Goal: Task Accomplishment & Management: Manage account settings

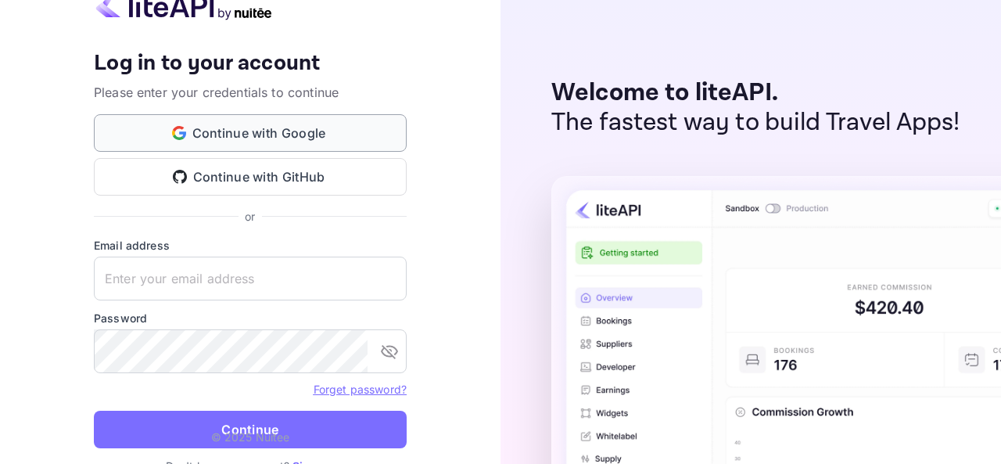
click at [275, 145] on button "Continue with Google" at bounding box center [250, 133] width 313 height 38
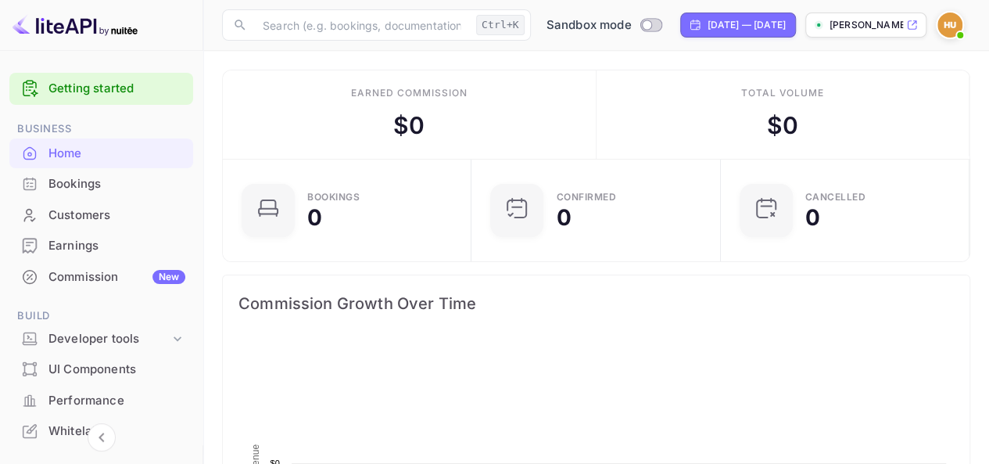
scroll to position [242, 228]
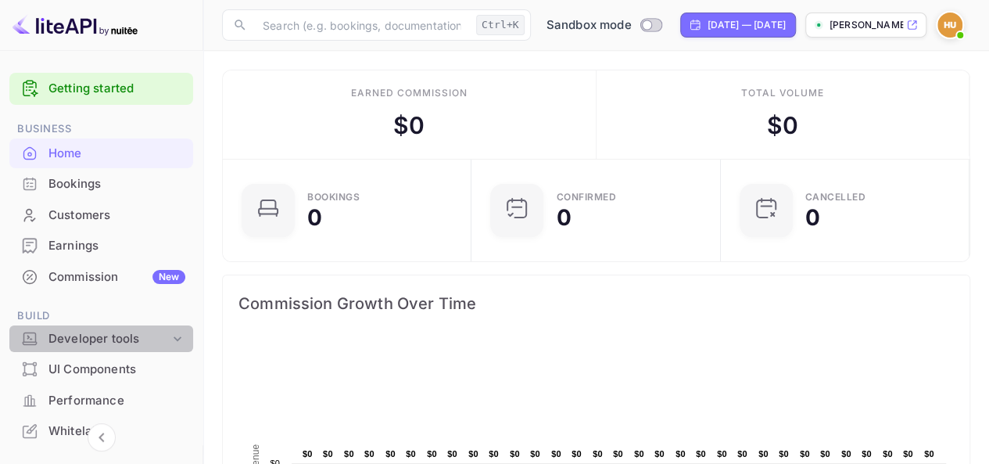
click at [156, 338] on div "Developer tools" at bounding box center [108, 339] width 121 height 18
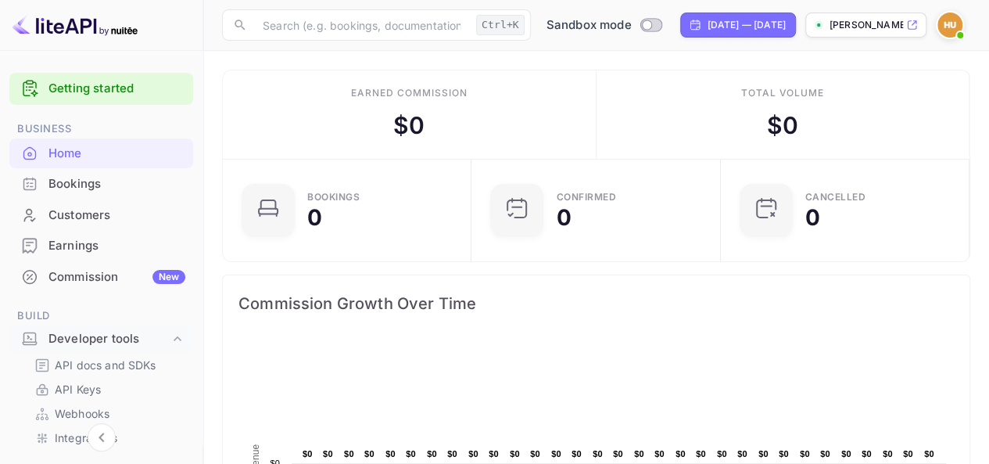
scroll to position [78, 0]
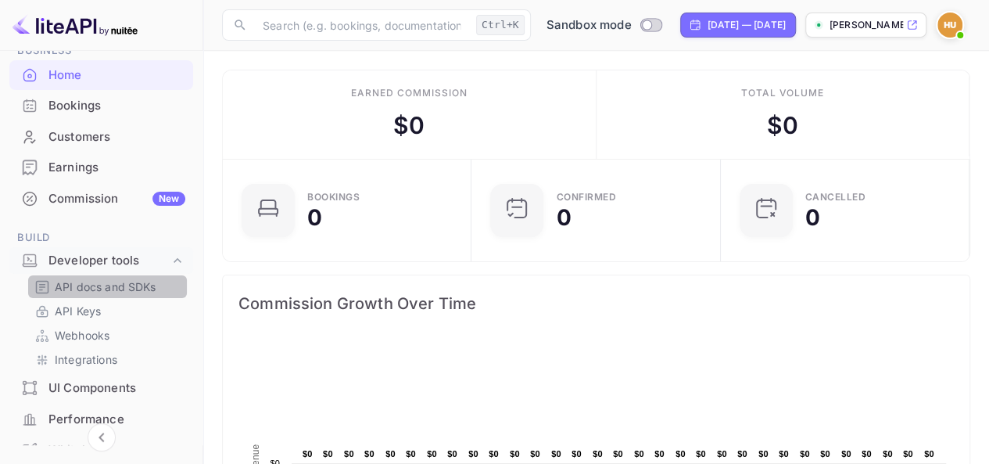
click at [147, 279] on p "API docs and SDKs" at bounding box center [106, 286] width 102 height 16
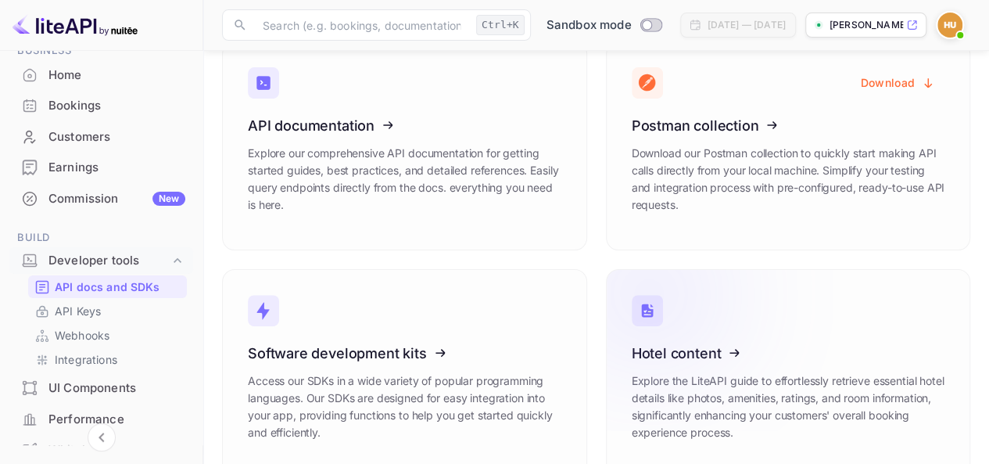
scroll to position [132, 0]
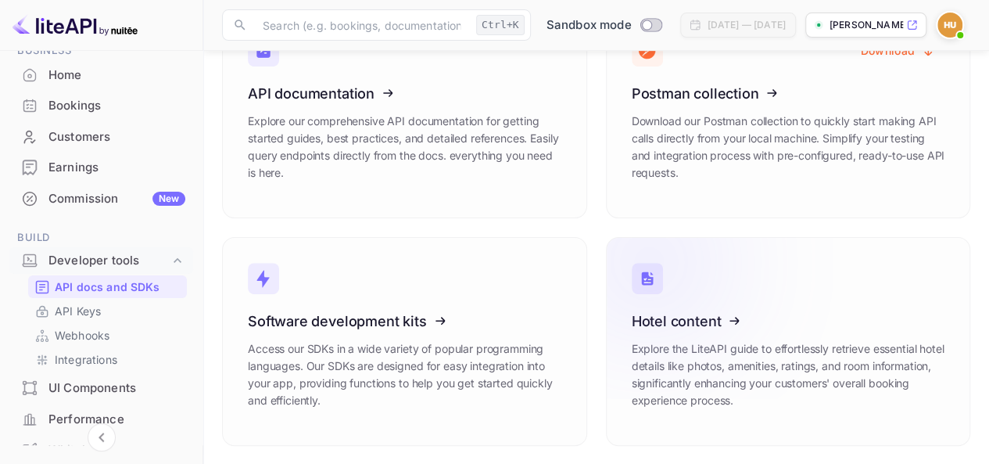
click at [677, 279] on icon at bounding box center [651, 263] width 114 height 56
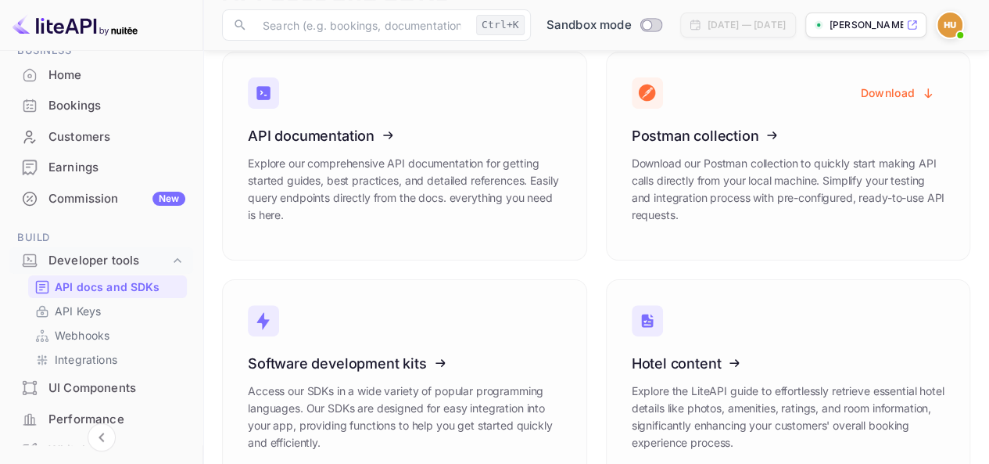
scroll to position [54, 0]
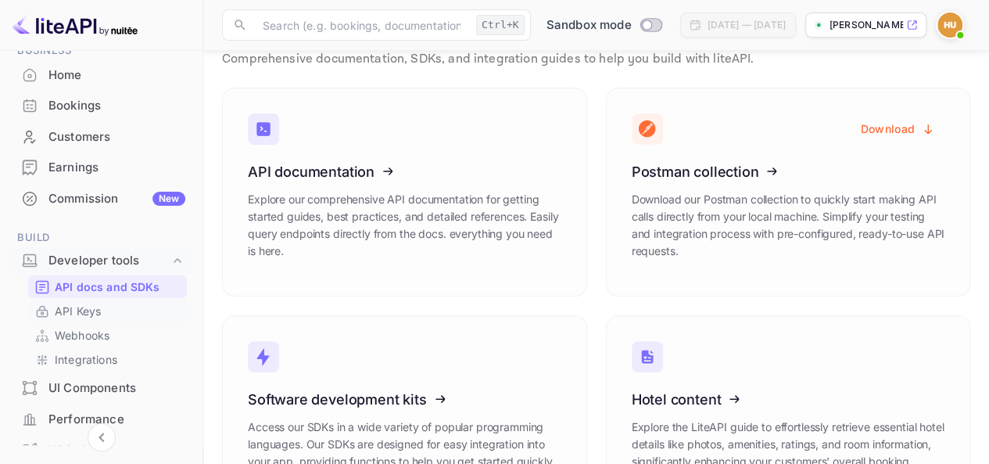
click at [127, 313] on link "API Keys" at bounding box center [107, 311] width 146 height 16
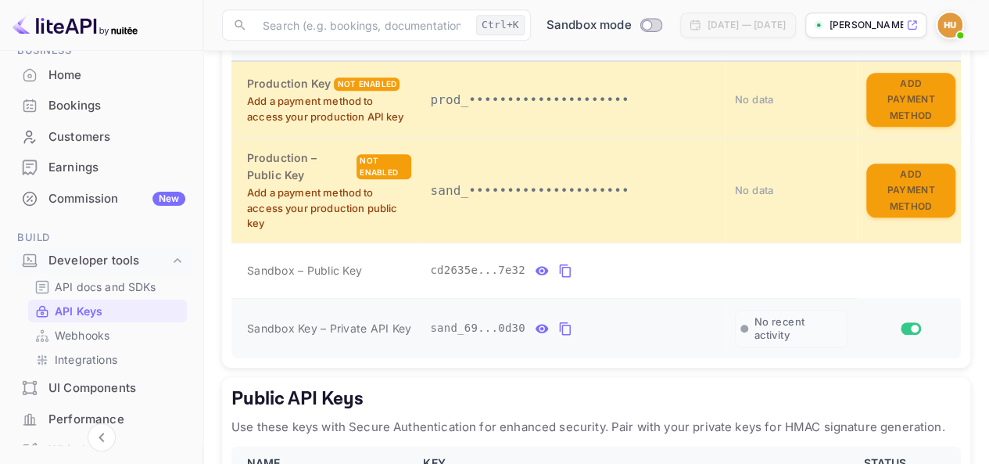
scroll to position [469, 0]
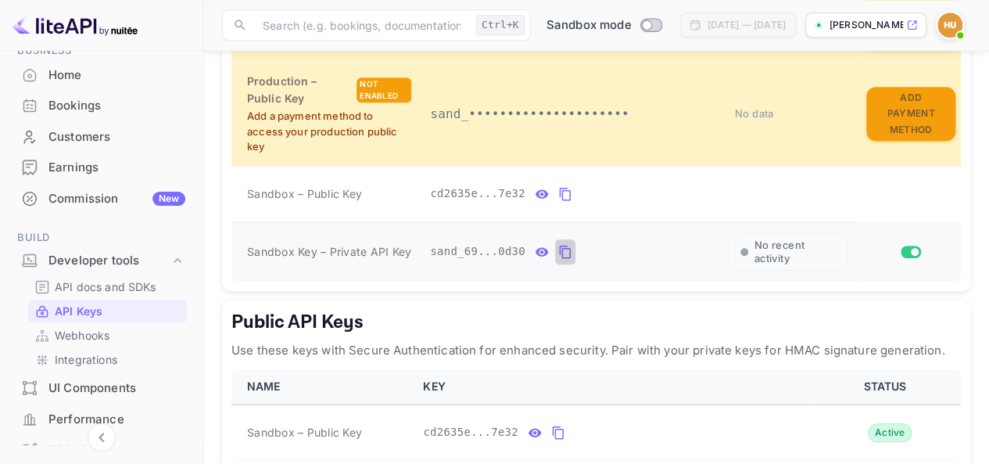
click at [559, 249] on icon "private api keys table" at bounding box center [564, 251] width 11 height 13
